Goal: Task Accomplishment & Management: Manage account settings

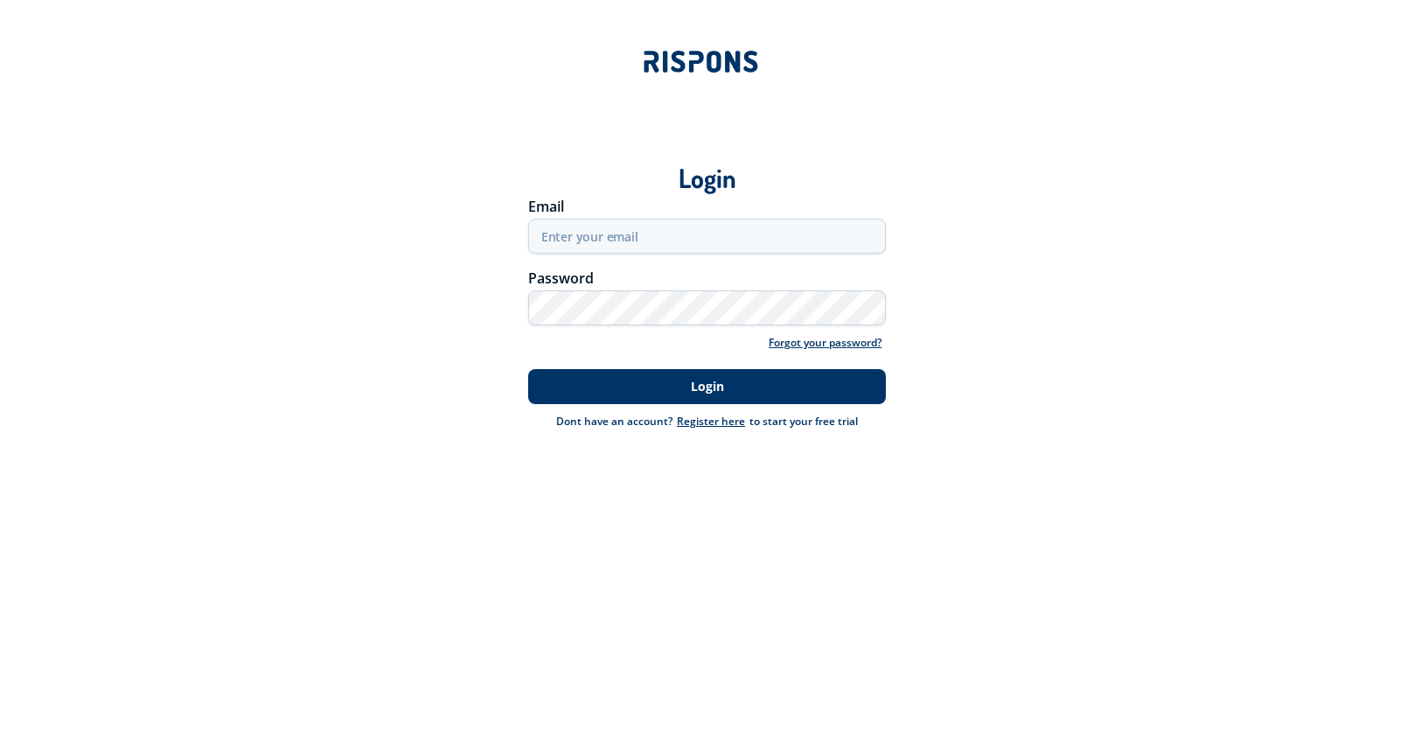
click at [691, 373] on button "Login" at bounding box center [707, 386] width 359 height 35
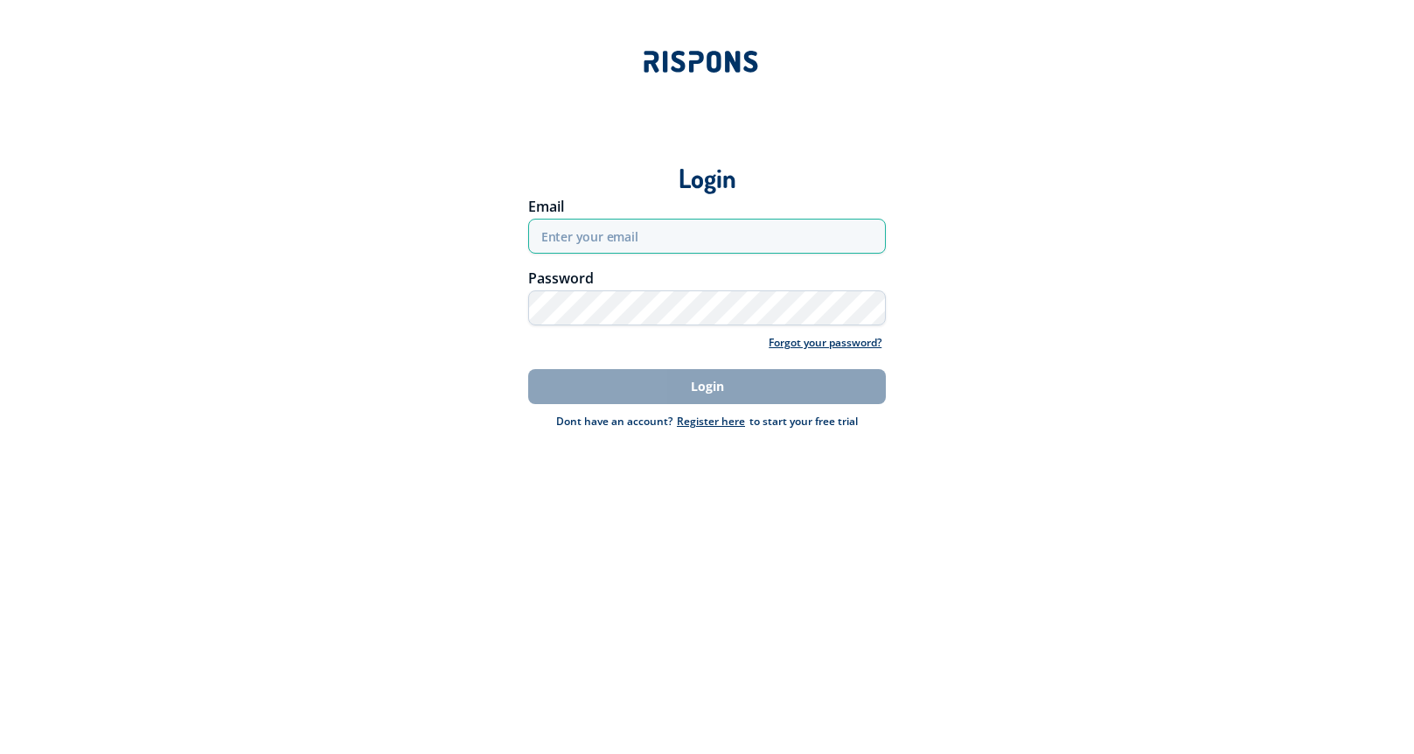
click at [628, 231] on input "email" at bounding box center [707, 236] width 359 height 35
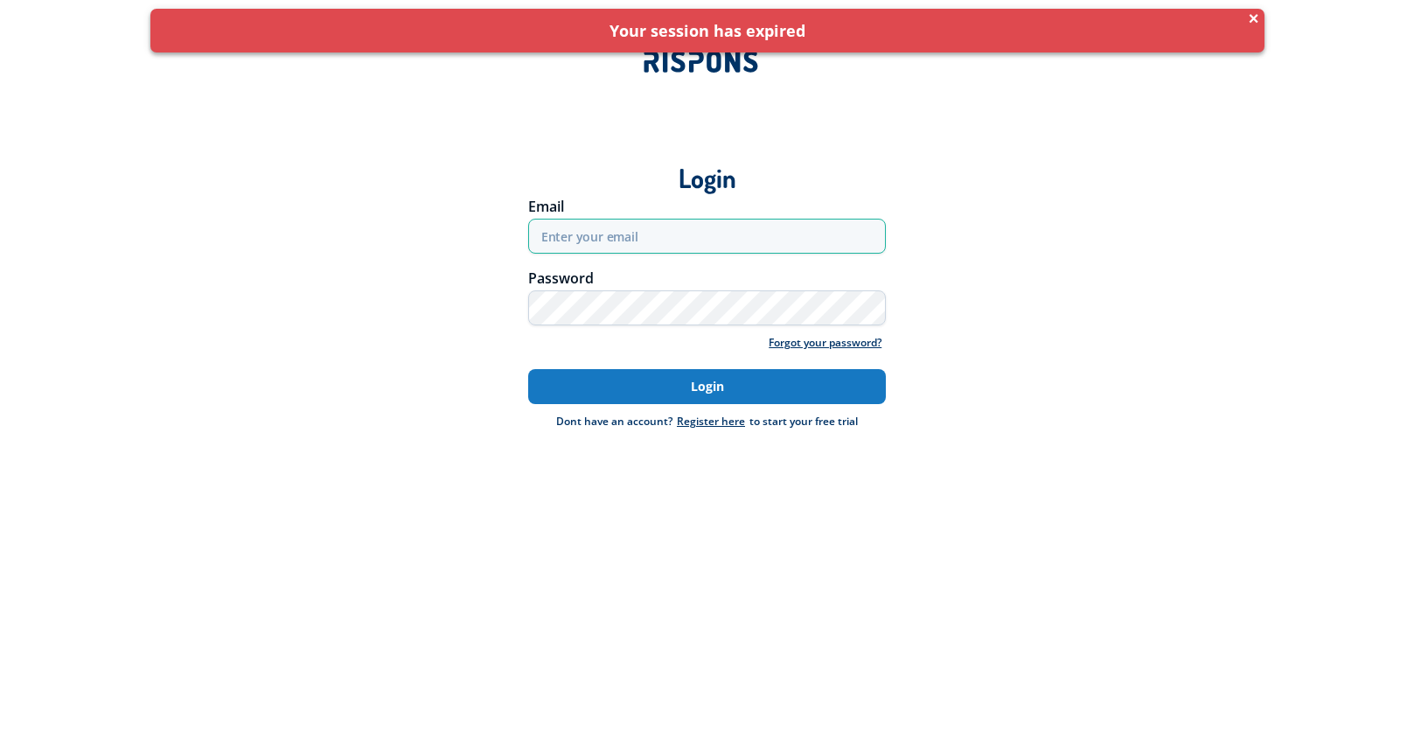
type input "anisoarastefania82@yahoo.com"
click at [668, 386] on button "Login" at bounding box center [707, 386] width 359 height 35
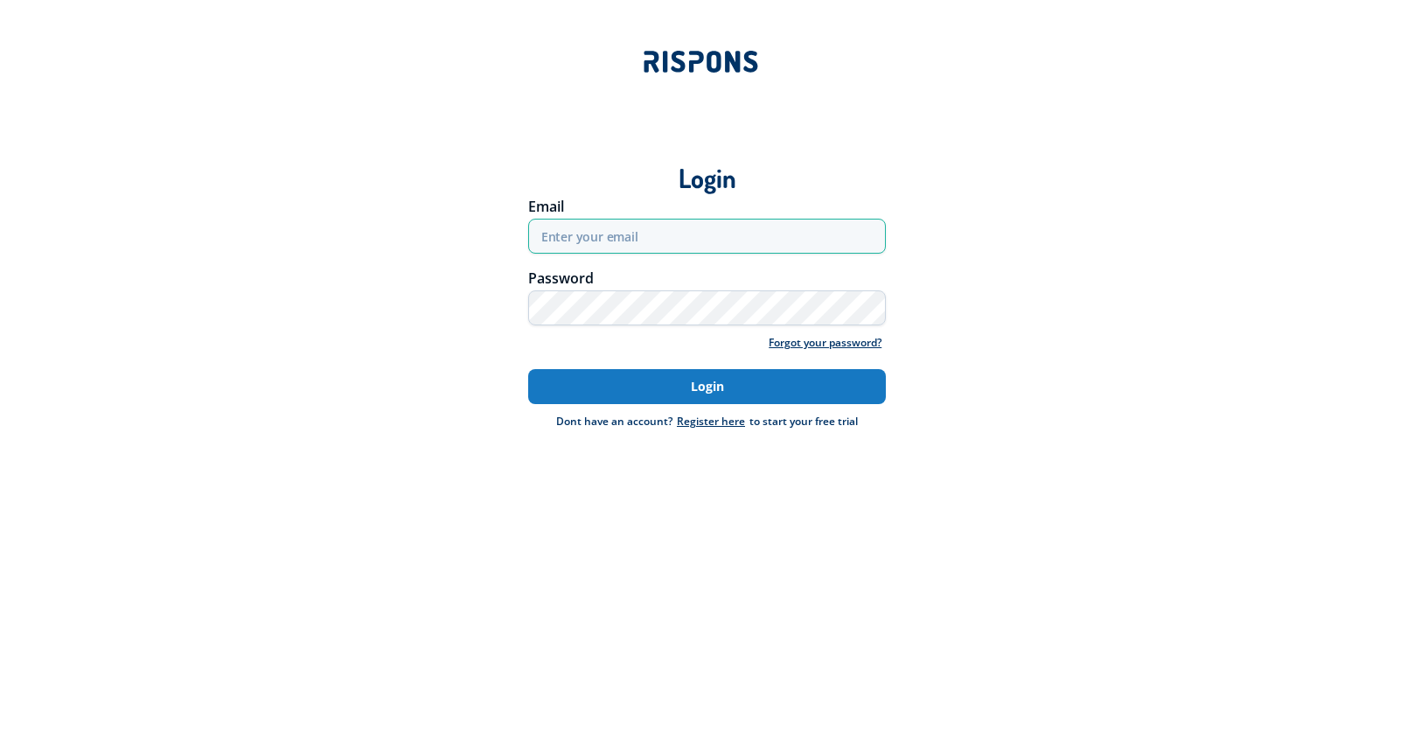
type input "anisoarastefania82@yahoo.com"
click at [702, 384] on button "Login" at bounding box center [707, 386] width 359 height 35
type input "anisoarastefania82@yahoo.com"
click at [694, 389] on button "Login" at bounding box center [707, 386] width 359 height 35
